Goal: Find specific page/section: Find specific page/section

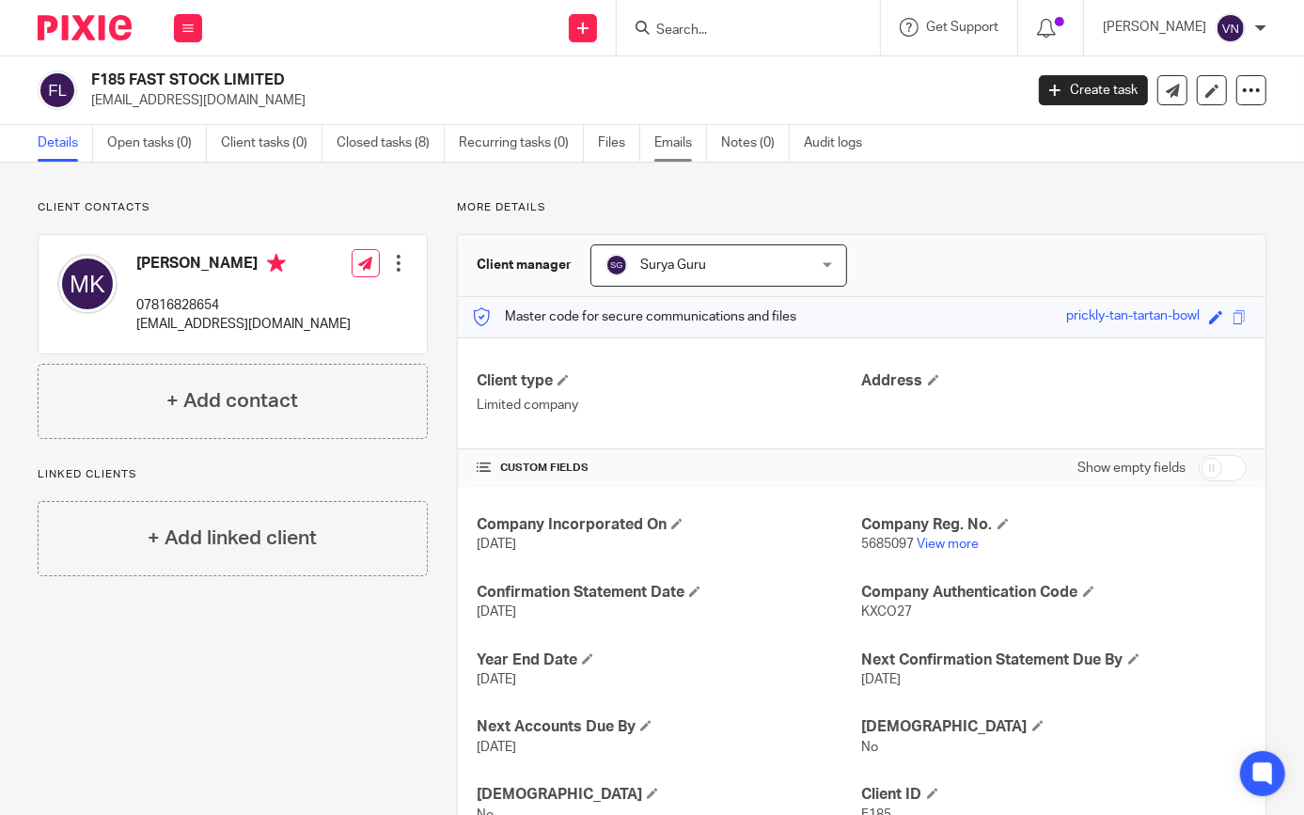
drag, startPoint x: 678, startPoint y: 137, endPoint x: 675, endPoint y: 150, distance: 13.5
click at [678, 137] on link "Emails" at bounding box center [680, 143] width 53 height 37
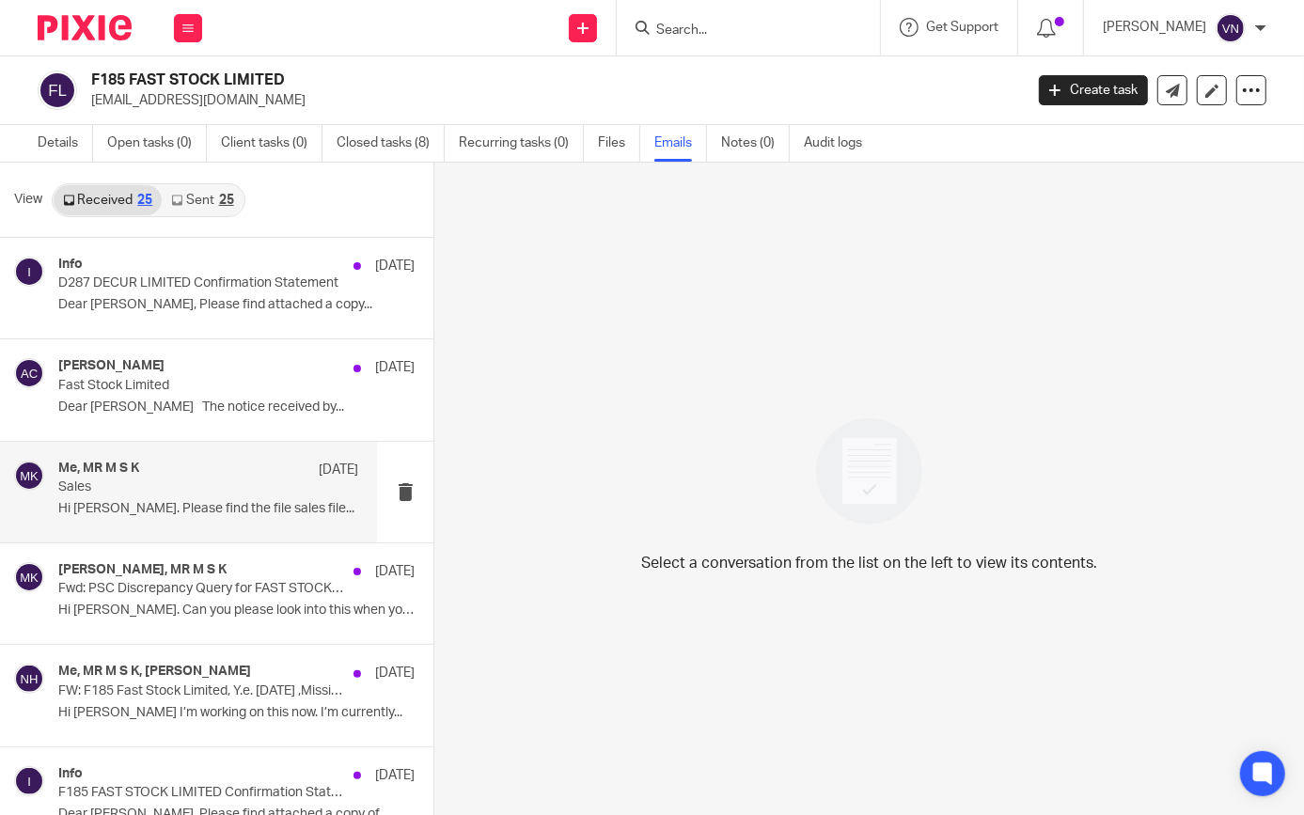
click at [231, 527] on div "Me, MR M S K 4 Mar Sales Hi Vinit. Please find the file sales file..." at bounding box center [188, 492] width 377 height 101
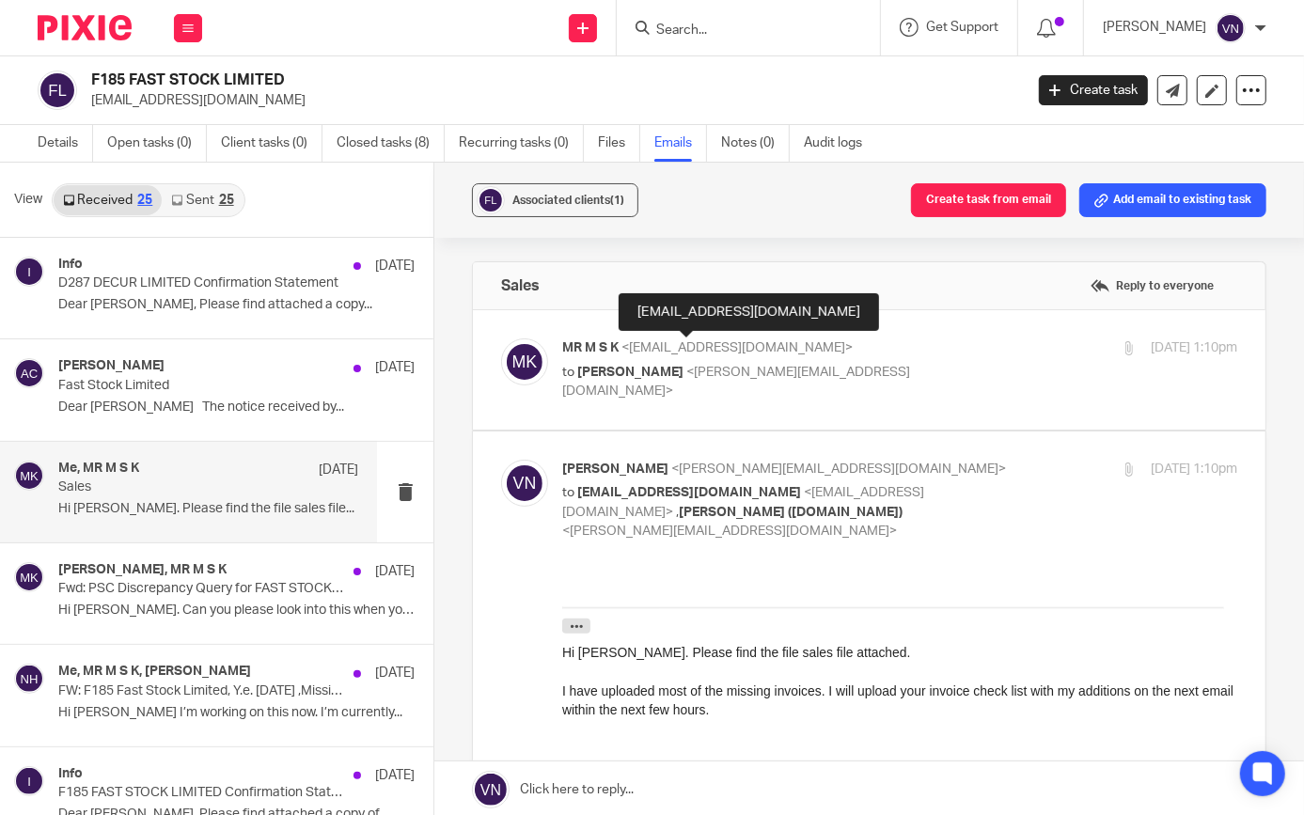
click at [669, 344] on span "<marco@decur.co.uk>" at bounding box center [737, 347] width 231 height 13
checkbox input "true"
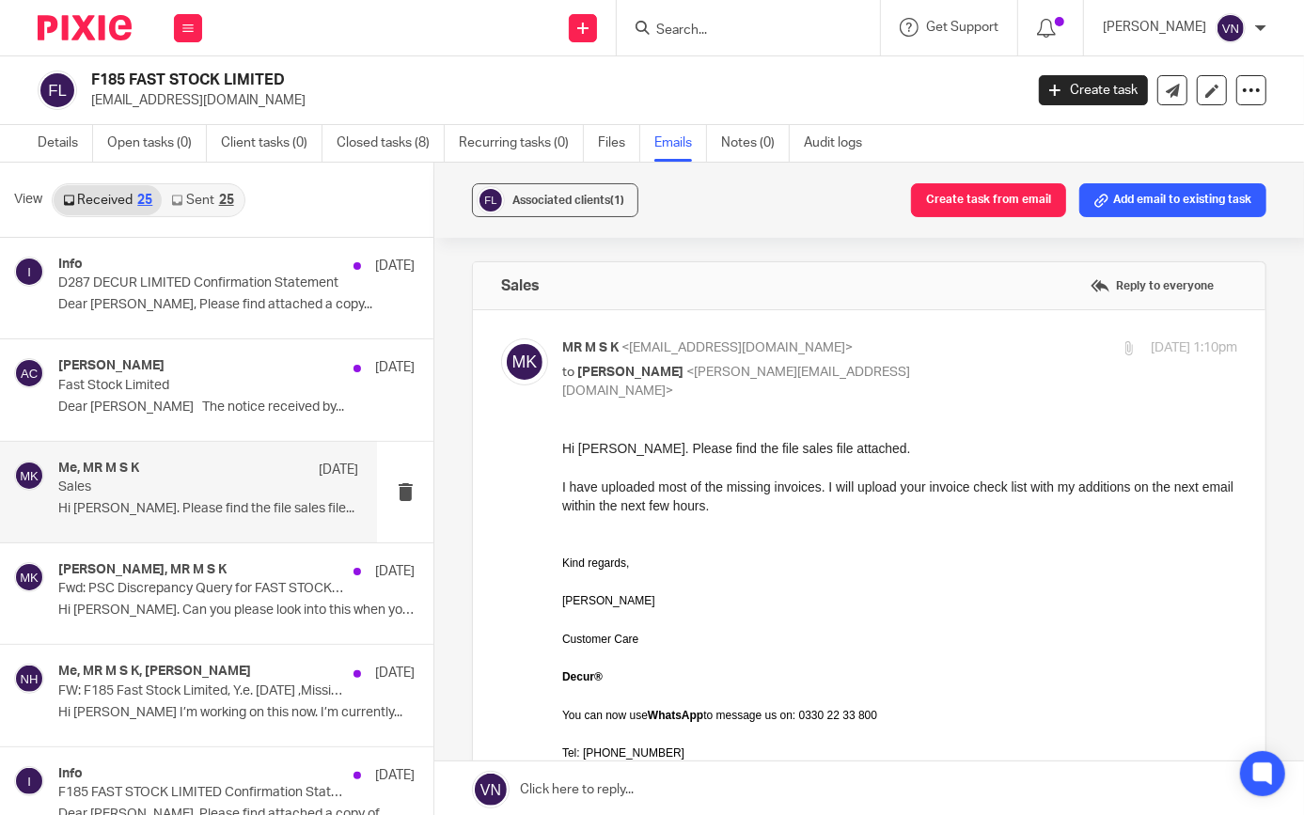
click at [759, 35] on input "Search" at bounding box center [738, 31] width 169 height 17
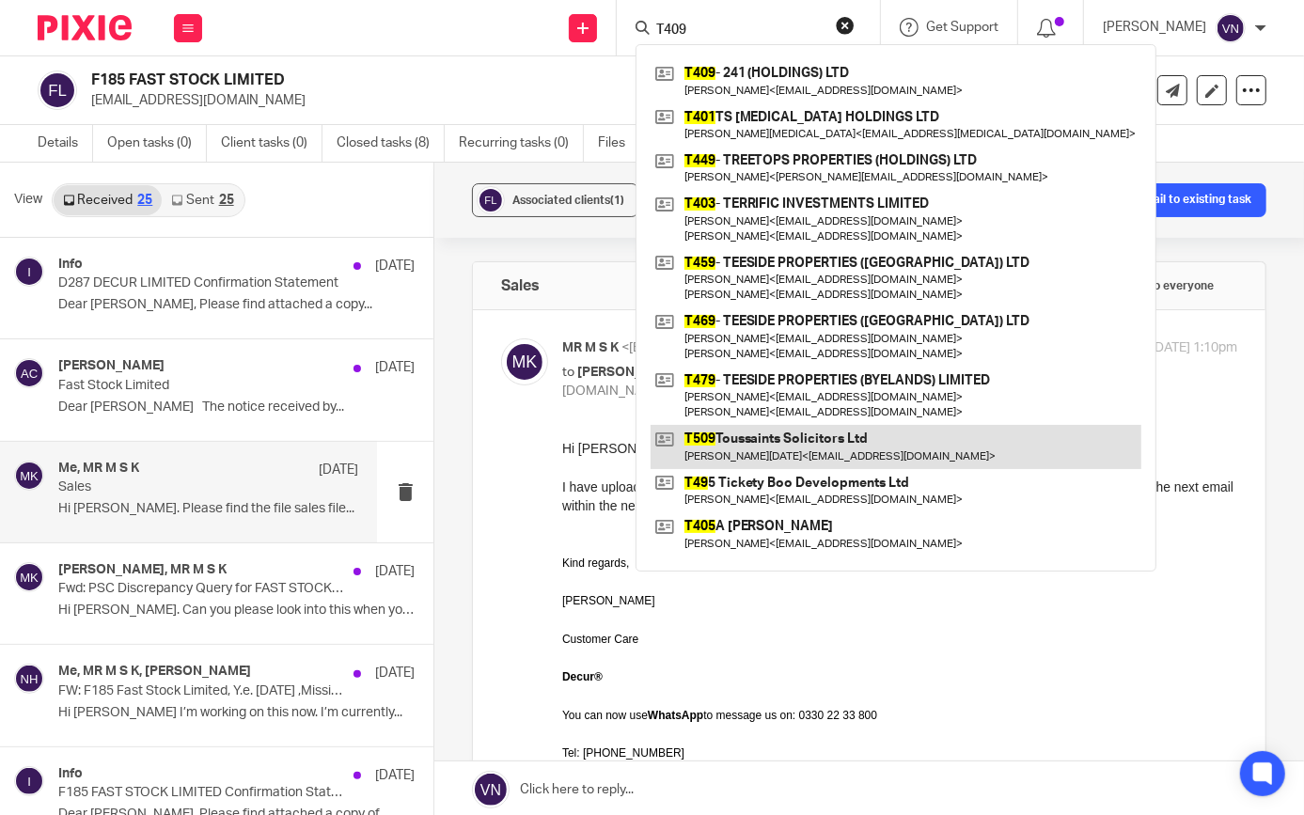
type input "T409"
click at [823, 443] on link at bounding box center [896, 446] width 491 height 43
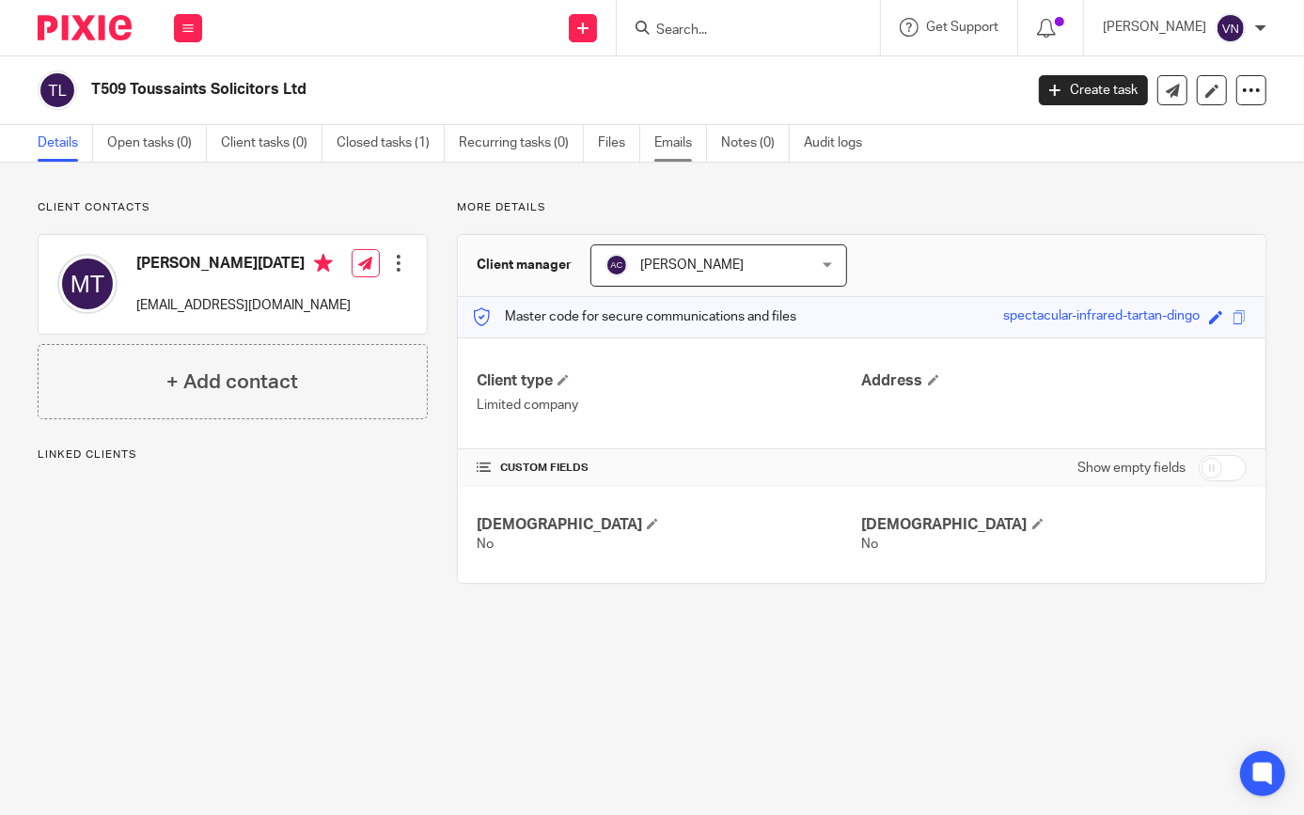
click at [675, 150] on link "Emails" at bounding box center [680, 143] width 53 height 37
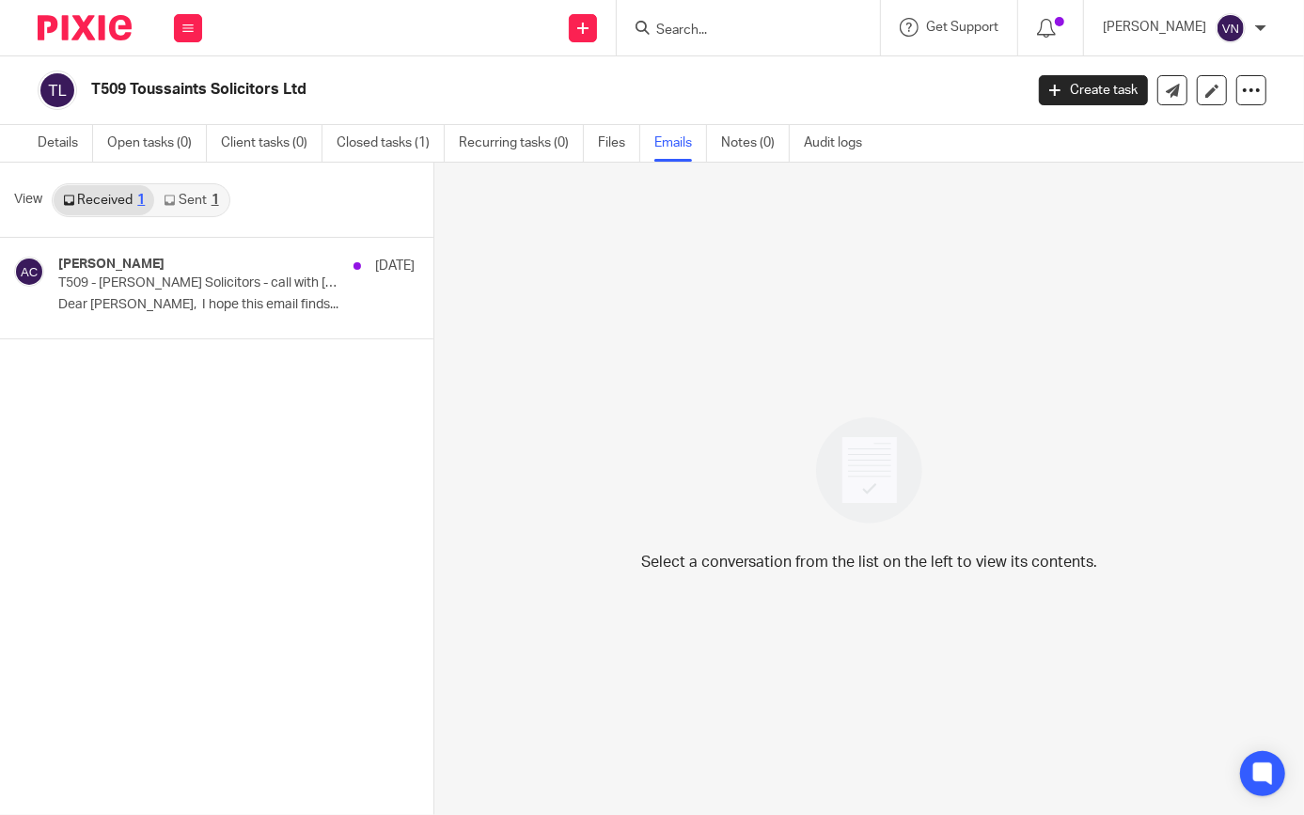
click at [197, 190] on link "Sent 1" at bounding box center [190, 200] width 73 height 30
click at [123, 200] on link "Received 1" at bounding box center [104, 200] width 101 height 30
click at [782, 19] on form at bounding box center [754, 28] width 200 height 24
click at [782, 29] on input "Search" at bounding box center [738, 31] width 169 height 17
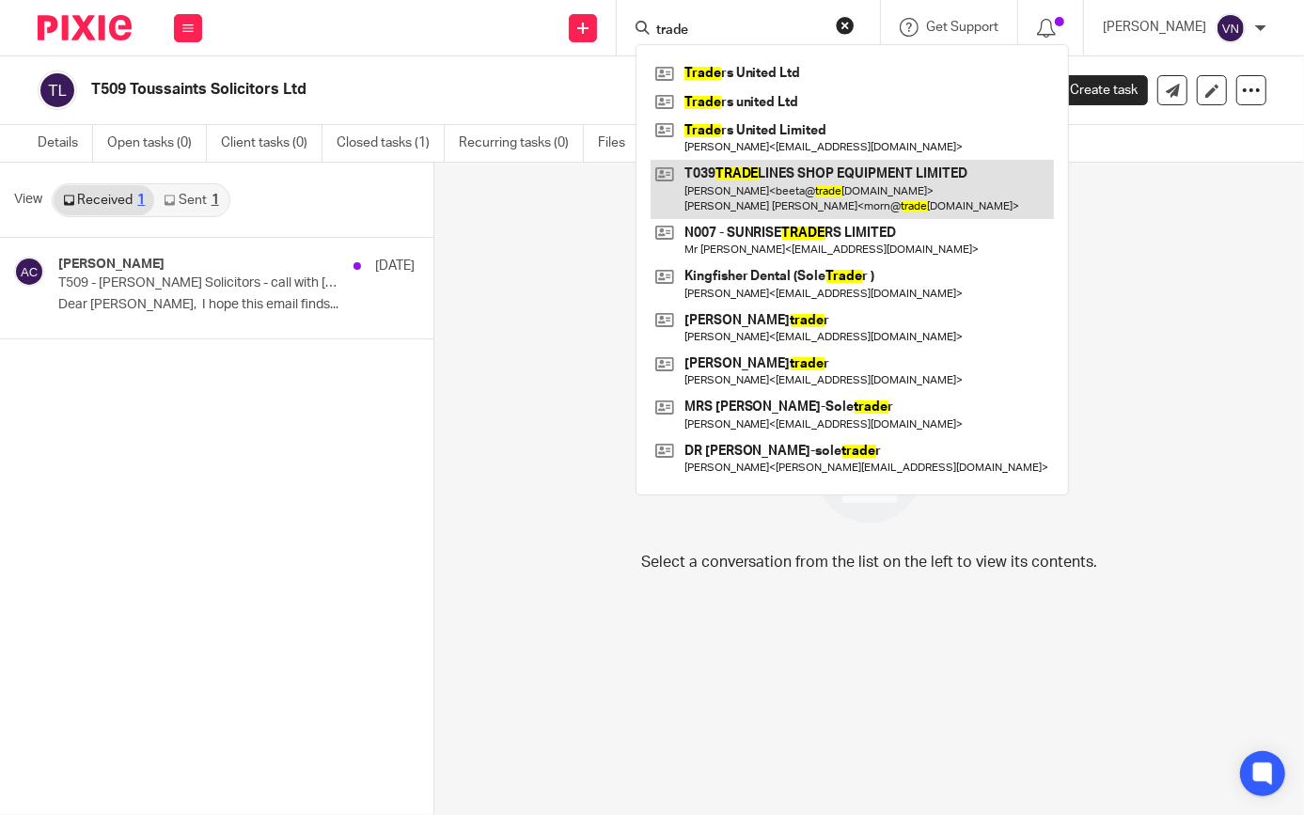
type input "trade"
click at [799, 183] on link at bounding box center [852, 189] width 403 height 58
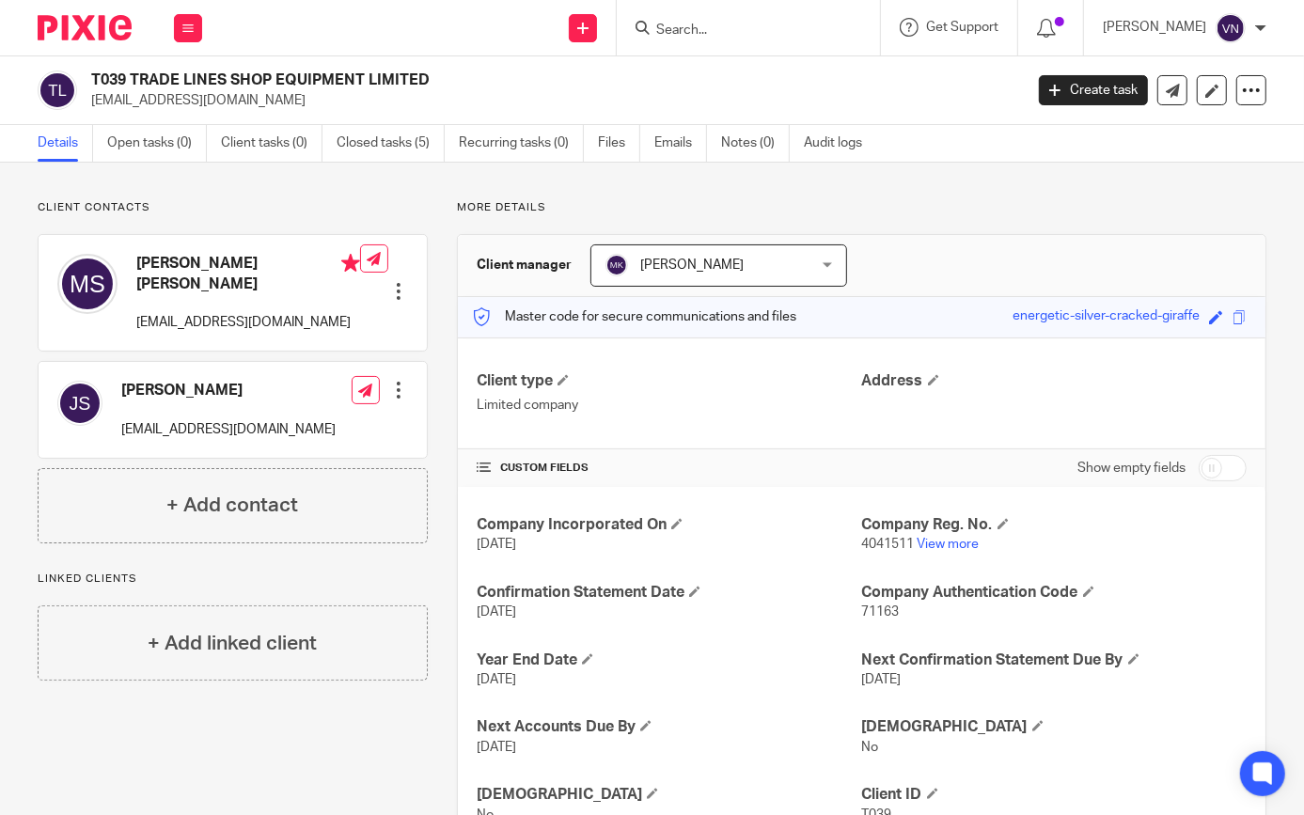
click at [760, 32] on input "Search" at bounding box center [738, 31] width 169 height 17
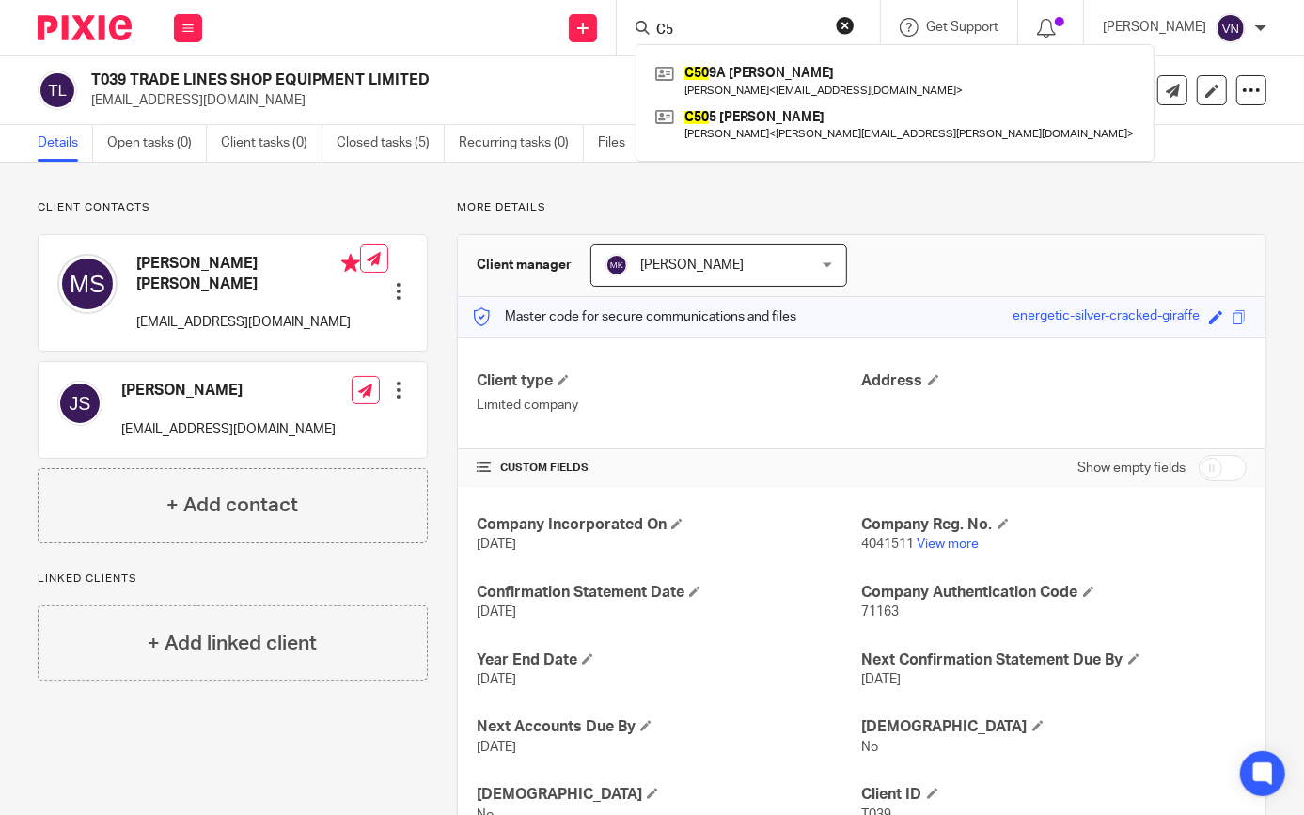
type input "C"
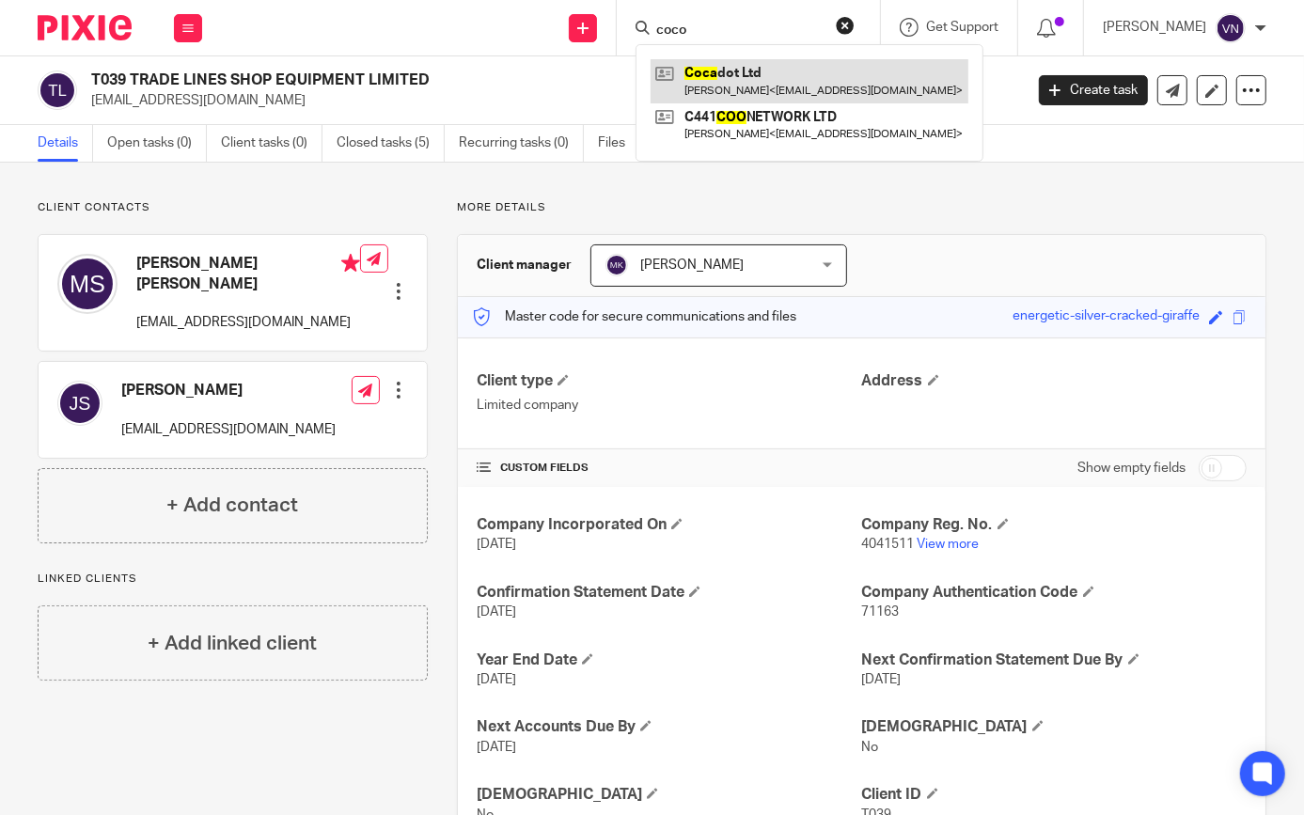
type input "coco"
click at [799, 78] on link at bounding box center [810, 80] width 318 height 43
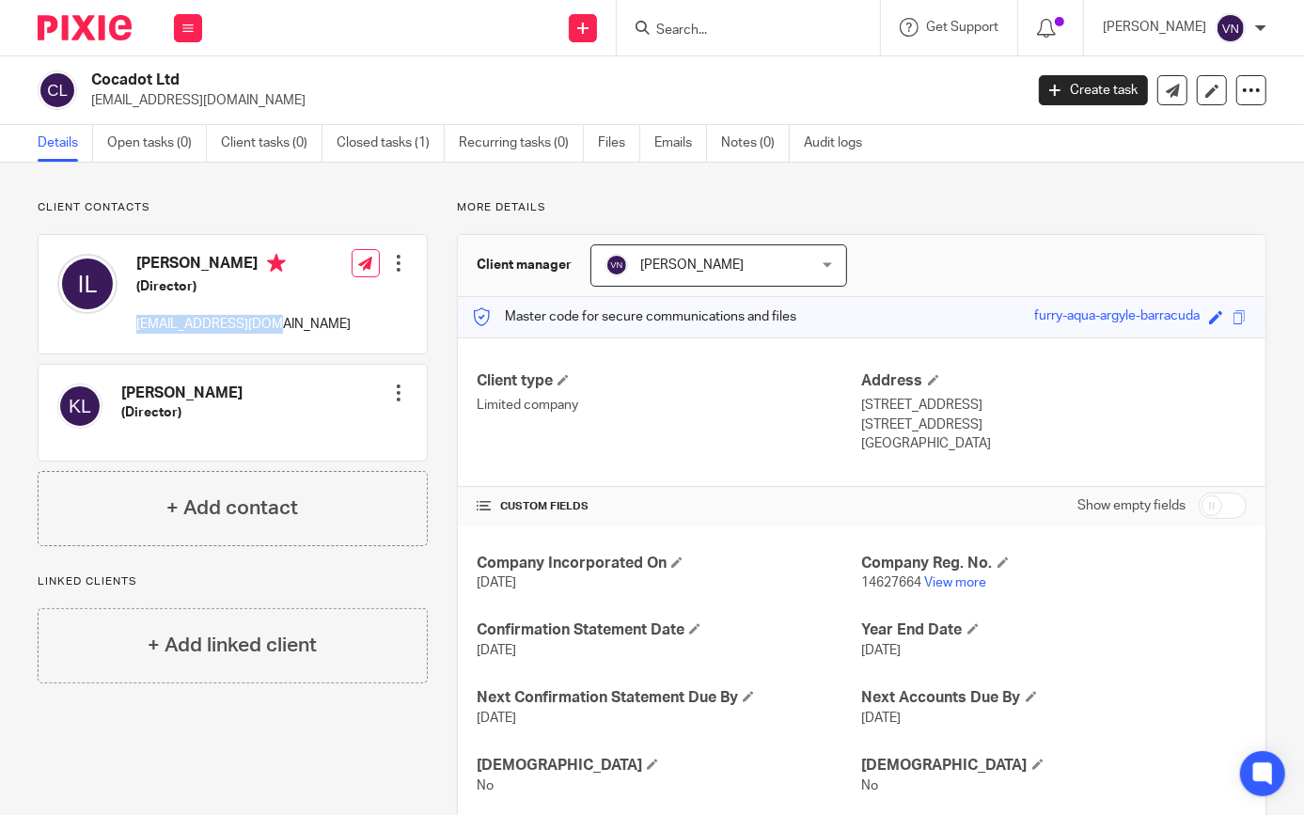
drag, startPoint x: 262, startPoint y: 320, endPoint x: 130, endPoint y: 320, distance: 132.6
click at [130, 320] on div "[PERSON_NAME] (Director) [EMAIL_ADDRESS][DOMAIN_NAME]" at bounding box center [203, 294] width 293 height 100
copy p "[EMAIL_ADDRESS][DOMAIN_NAME]"
click at [797, 36] on input "Search" at bounding box center [738, 31] width 169 height 17
paste input "[EMAIL_ADDRESS][DOMAIN_NAME]"
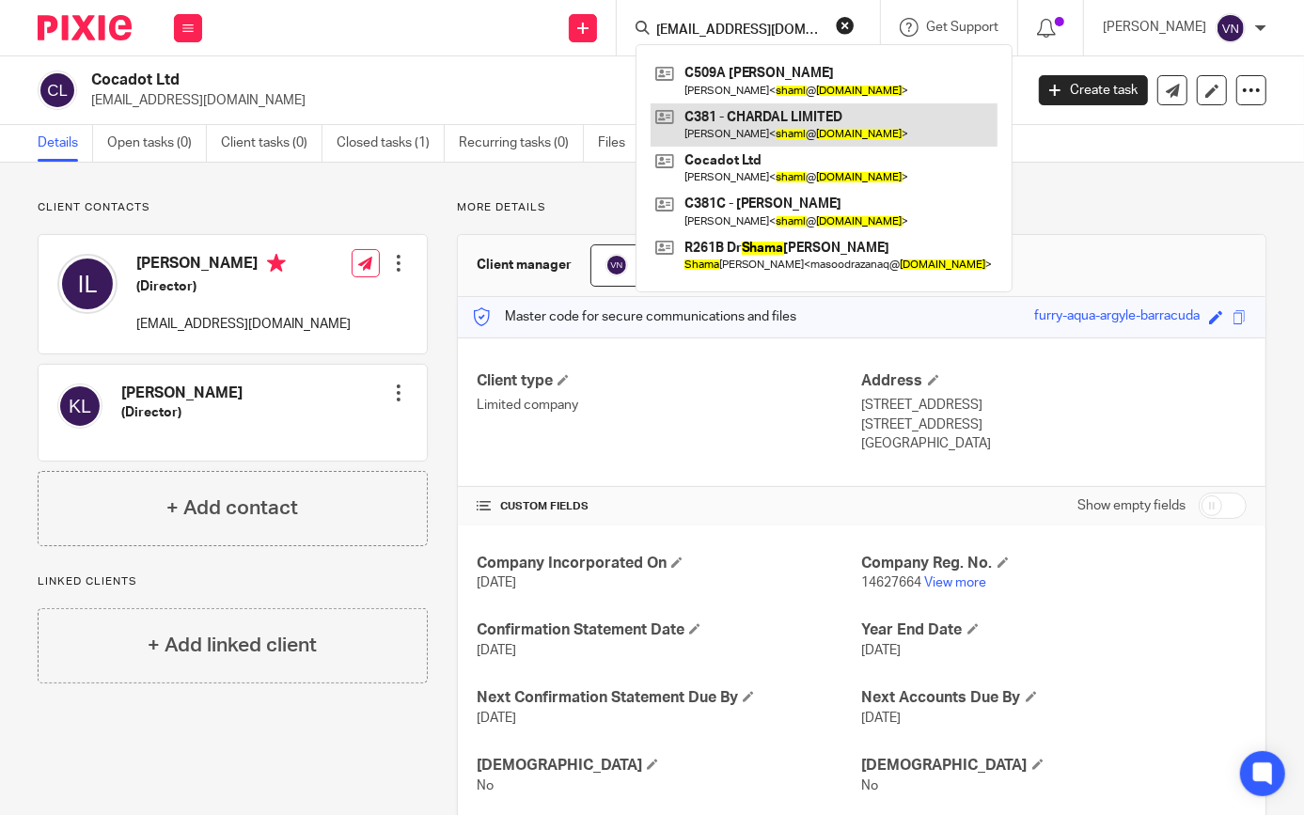
type input "[EMAIL_ADDRESS][DOMAIN_NAME]"
click at [807, 124] on link at bounding box center [824, 124] width 347 height 43
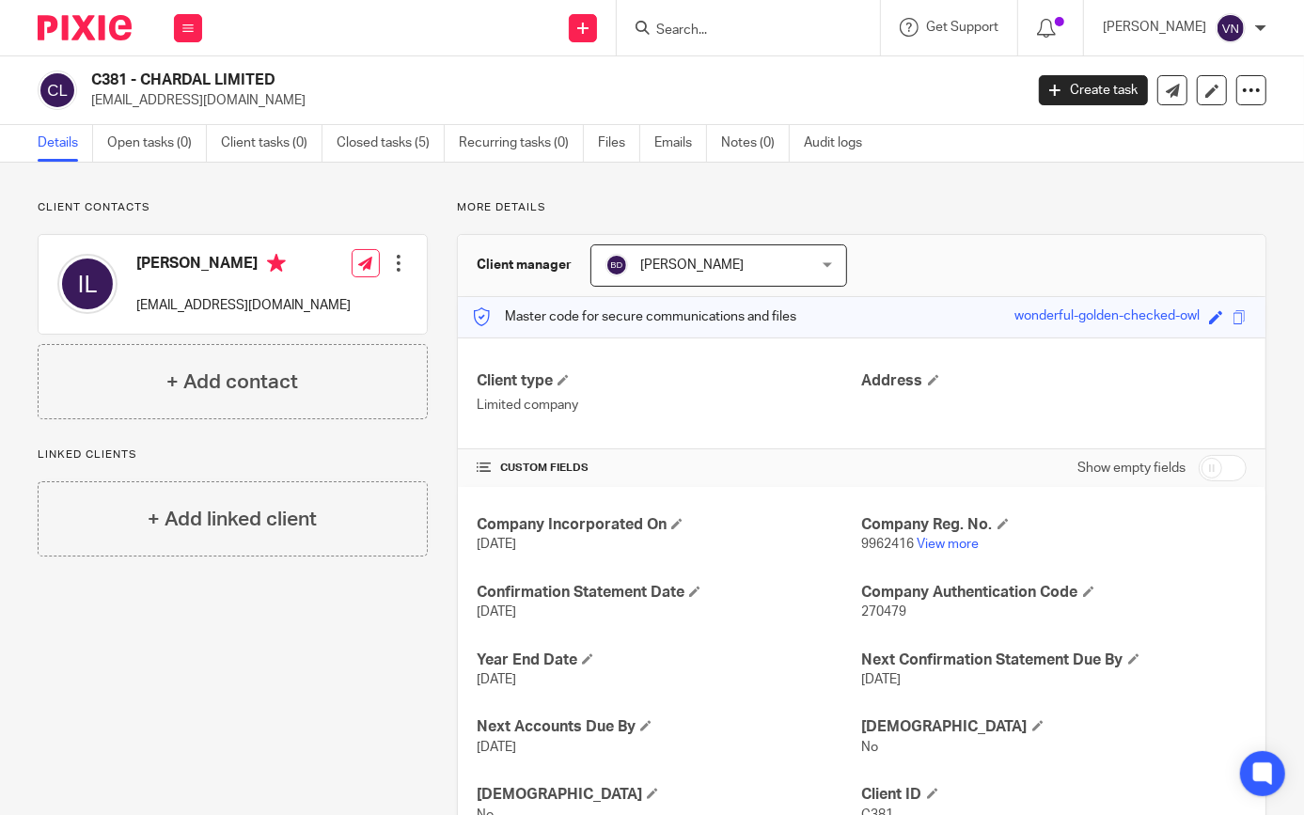
click at [743, 33] on input "Search" at bounding box center [738, 31] width 169 height 17
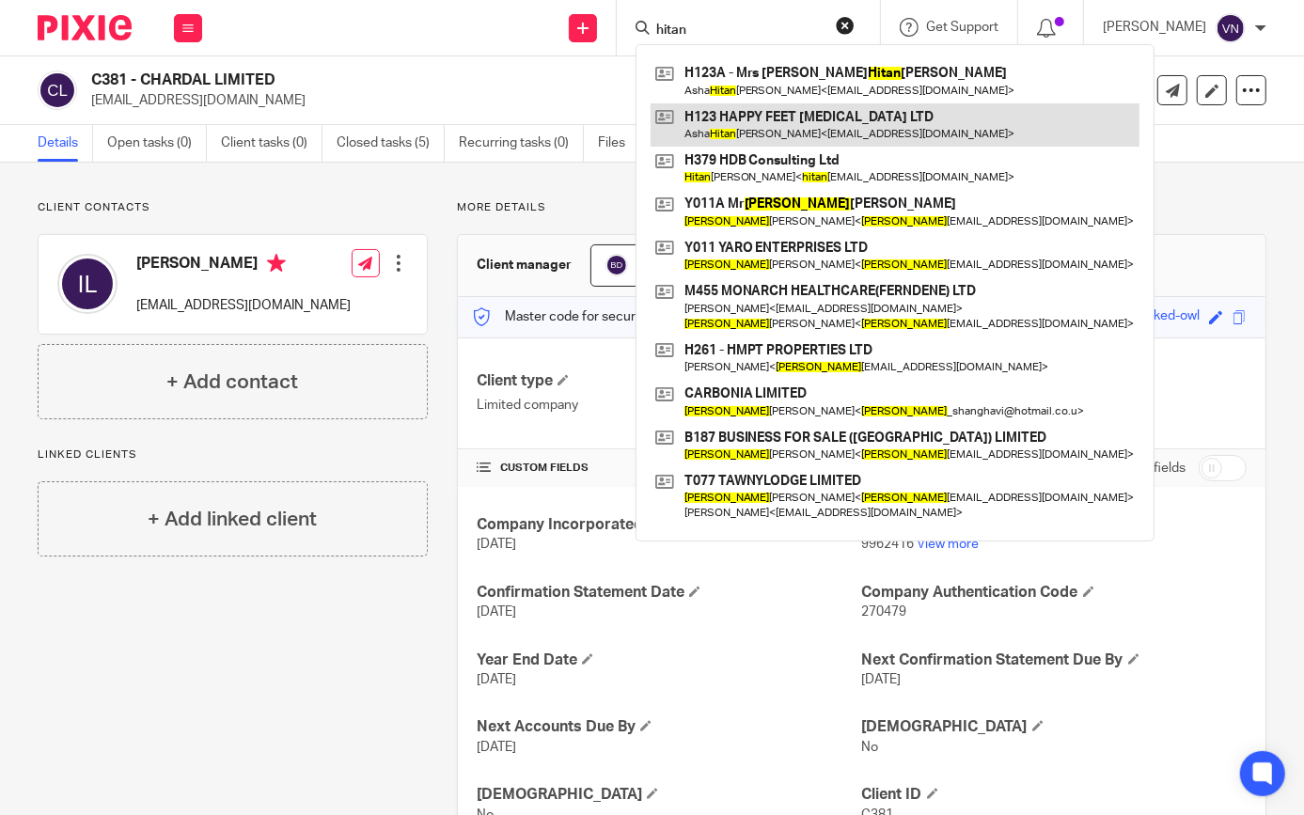
type input "hitan"
click at [832, 132] on link at bounding box center [895, 124] width 489 height 43
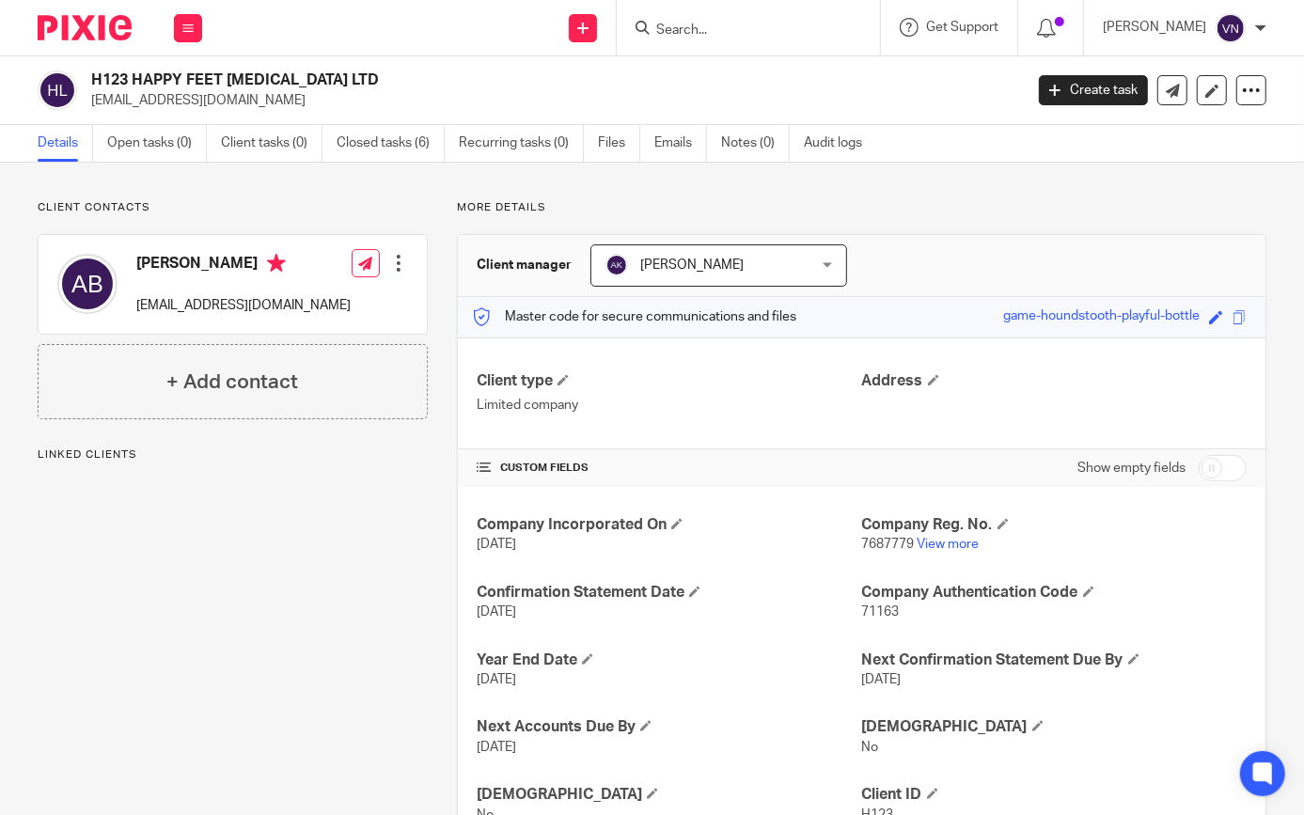
click at [811, 36] on input "Search" at bounding box center [738, 31] width 169 height 17
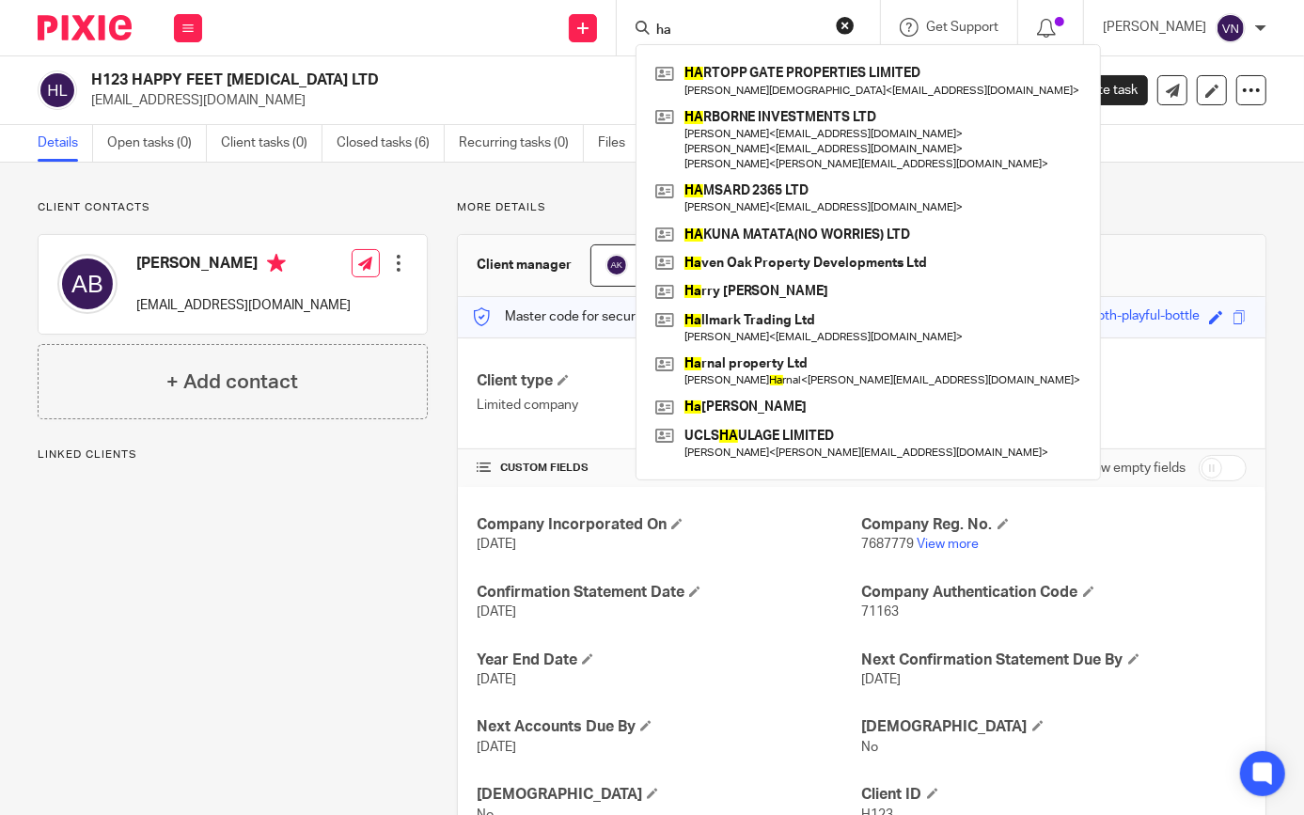
type input "h"
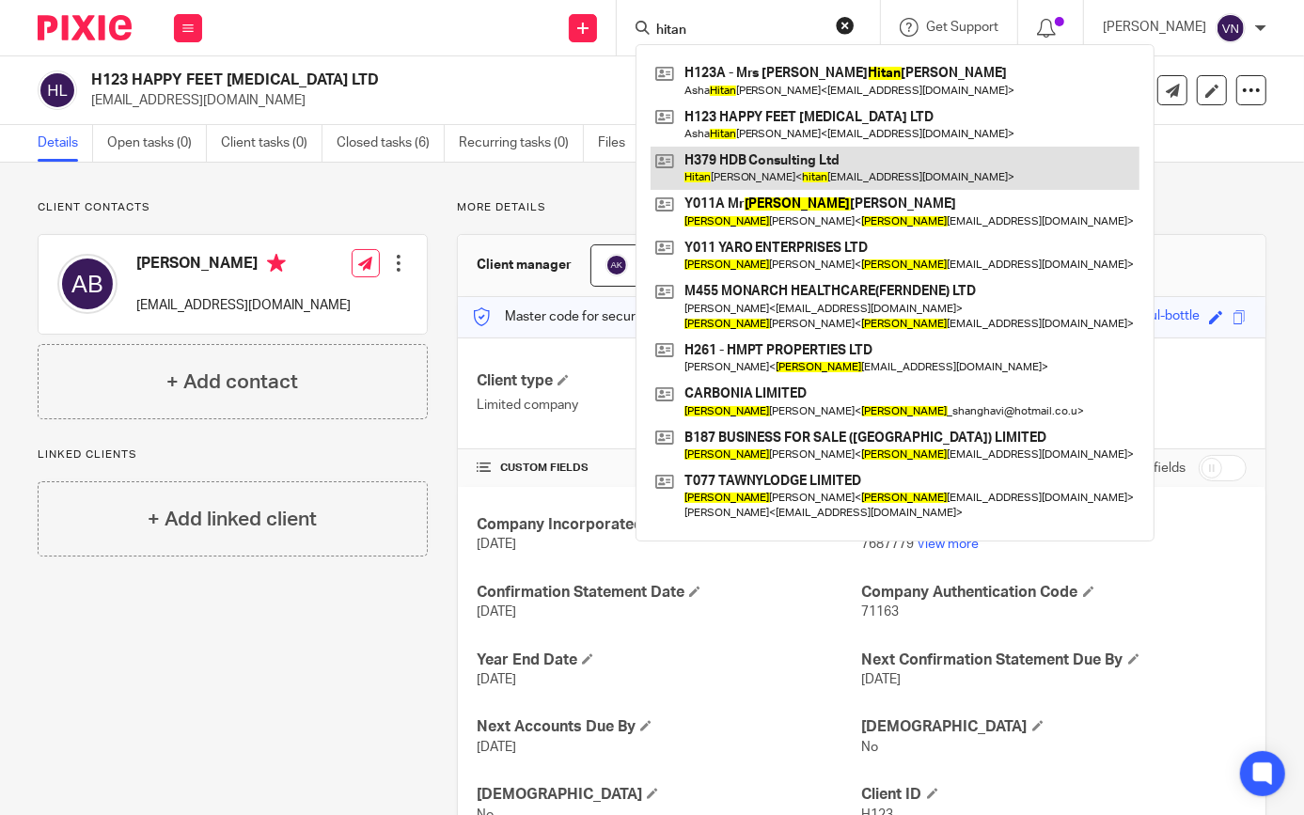
type input "hitan"
click at [838, 165] on link at bounding box center [895, 168] width 489 height 43
